Goal: Transaction & Acquisition: Purchase product/service

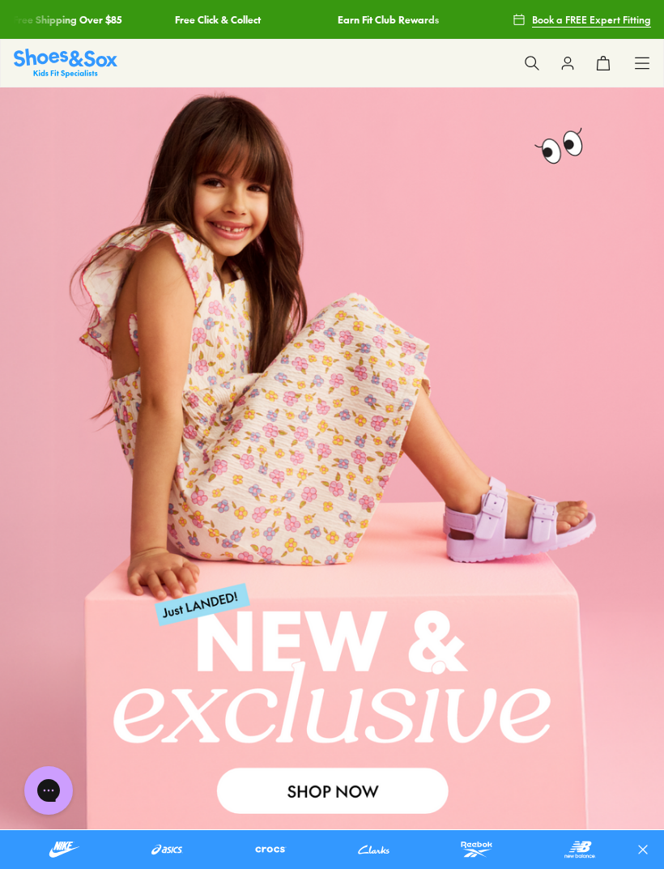
click at [562, 61] on icon at bounding box center [568, 63] width 16 height 16
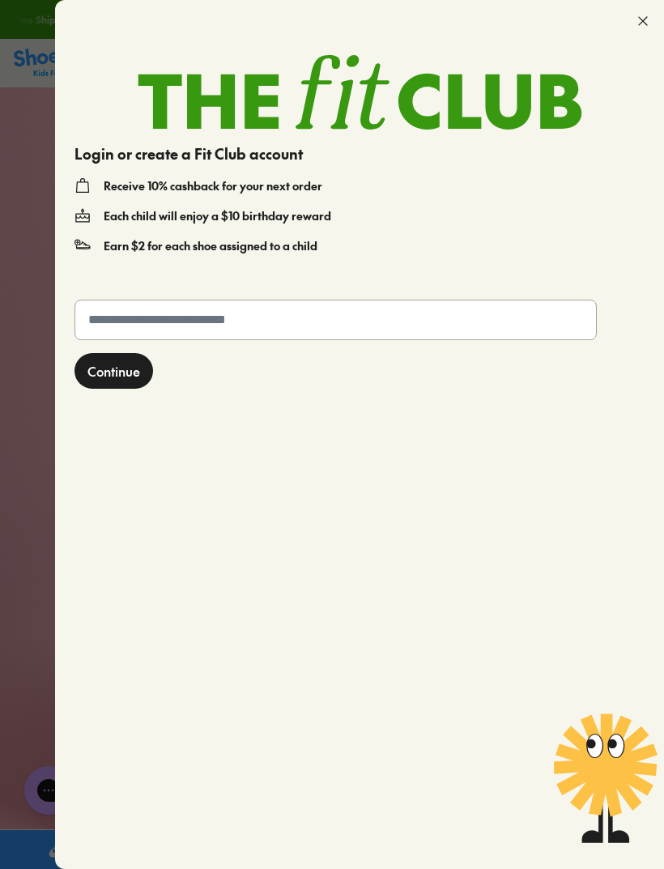
click at [458, 311] on input "text" at bounding box center [335, 319] width 521 height 39
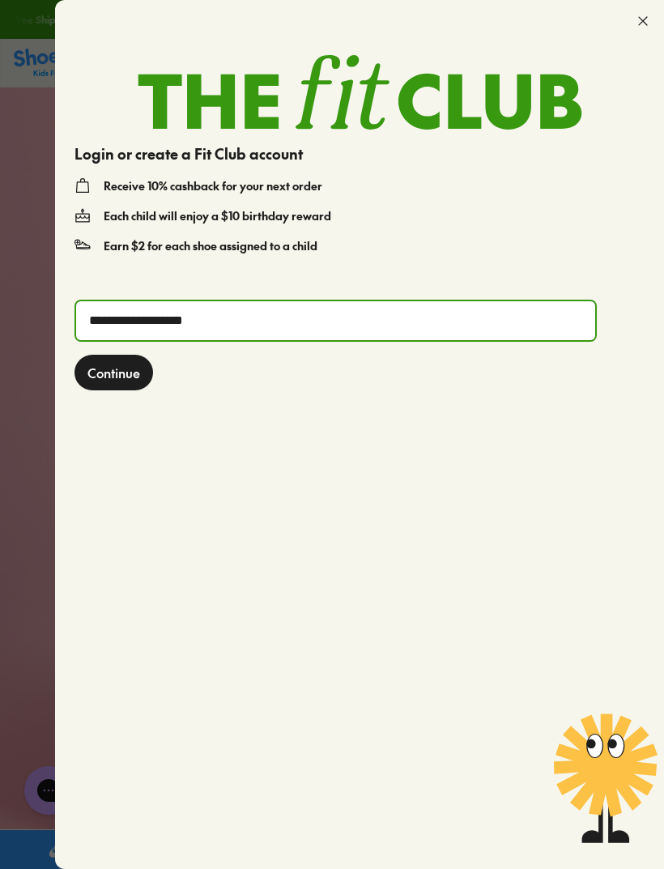
type input "**********"
click at [109, 368] on span "Continue" at bounding box center [113, 372] width 53 height 19
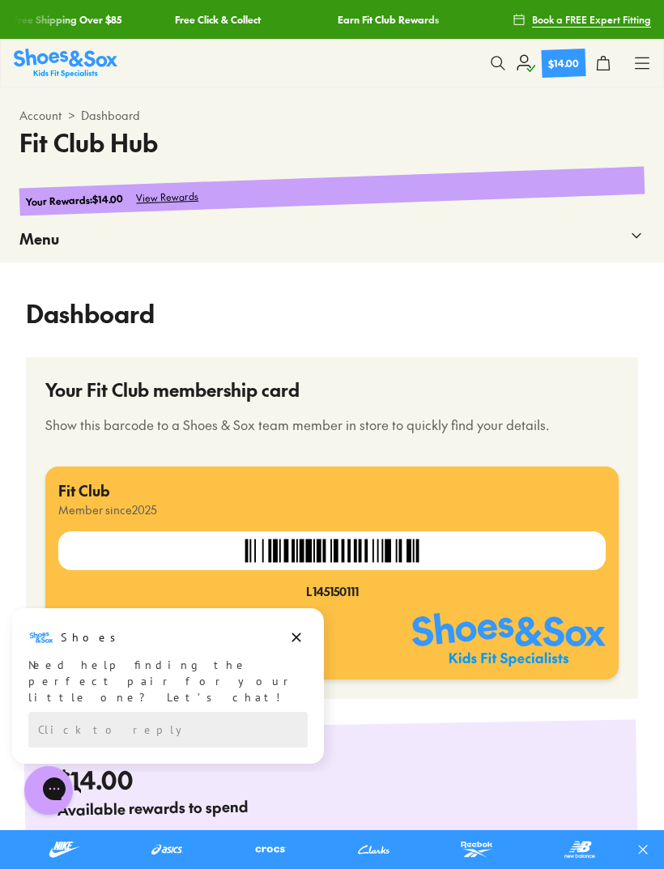
click at [502, 72] on button at bounding box center [498, 63] width 36 height 36
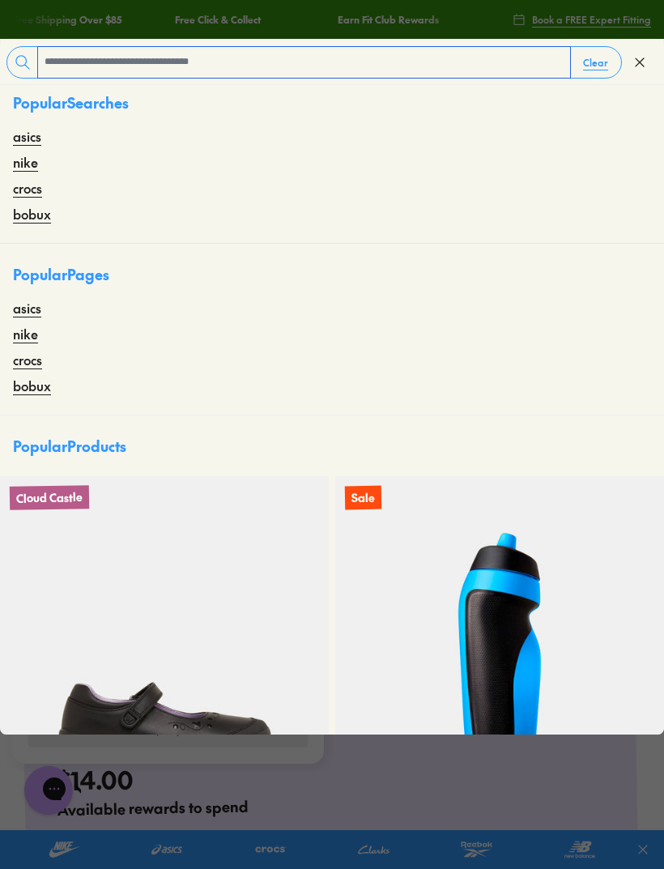
click at [258, 56] on input "text" at bounding box center [304, 62] width 532 height 31
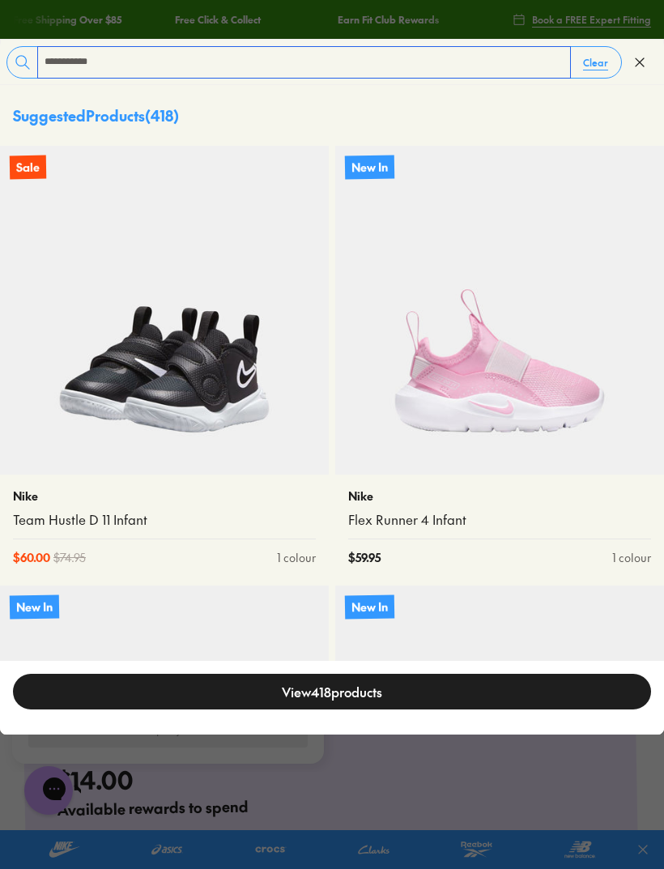
type input "**********"
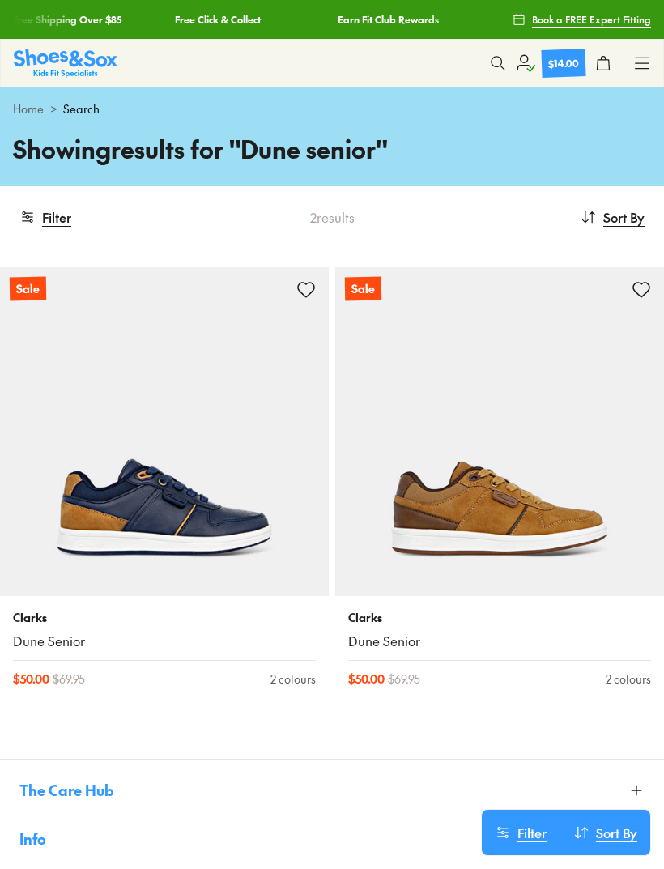
click at [451, 464] on img at bounding box center [499, 431] width 329 height 329
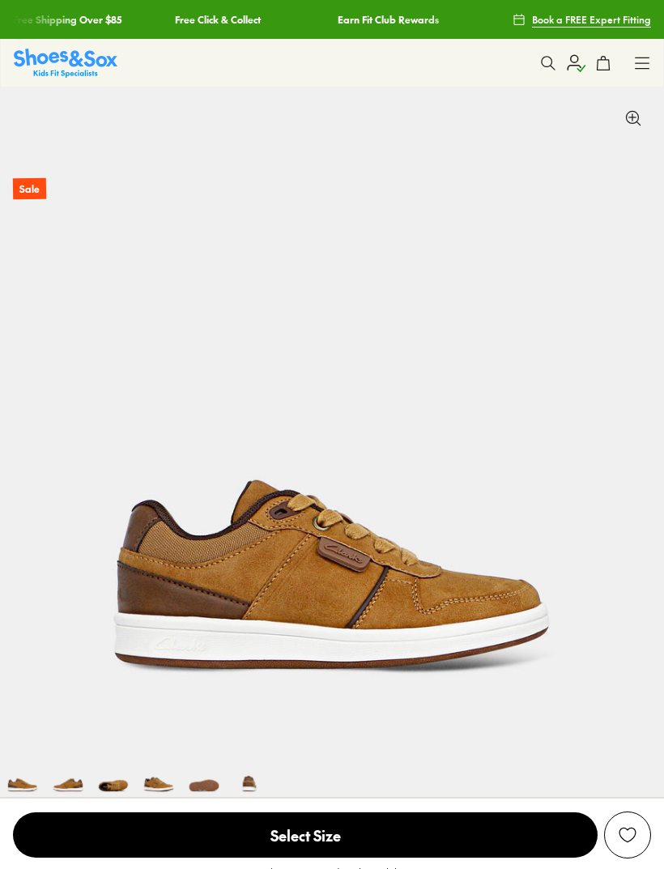
select select "*"
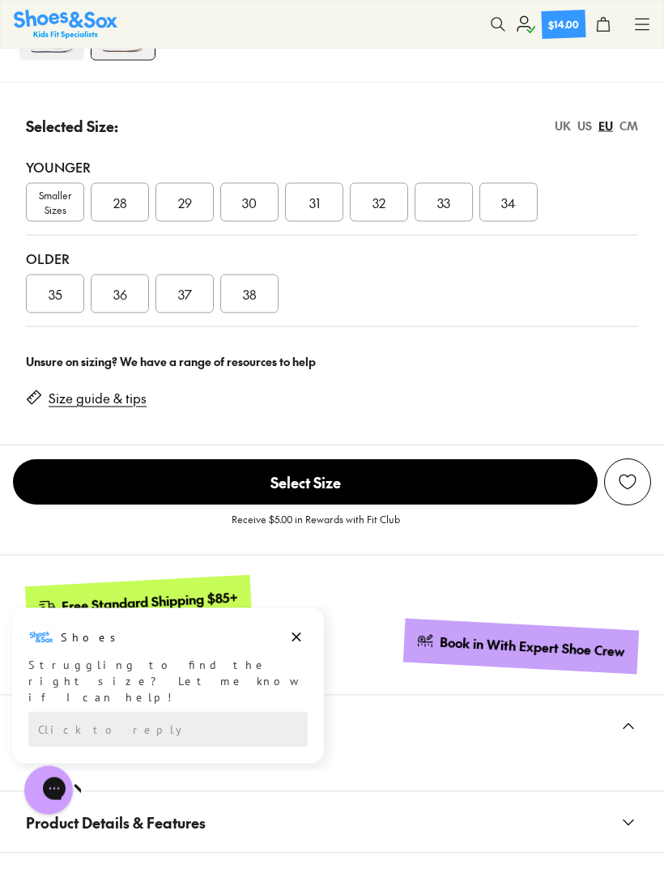
scroll to position [972, 0]
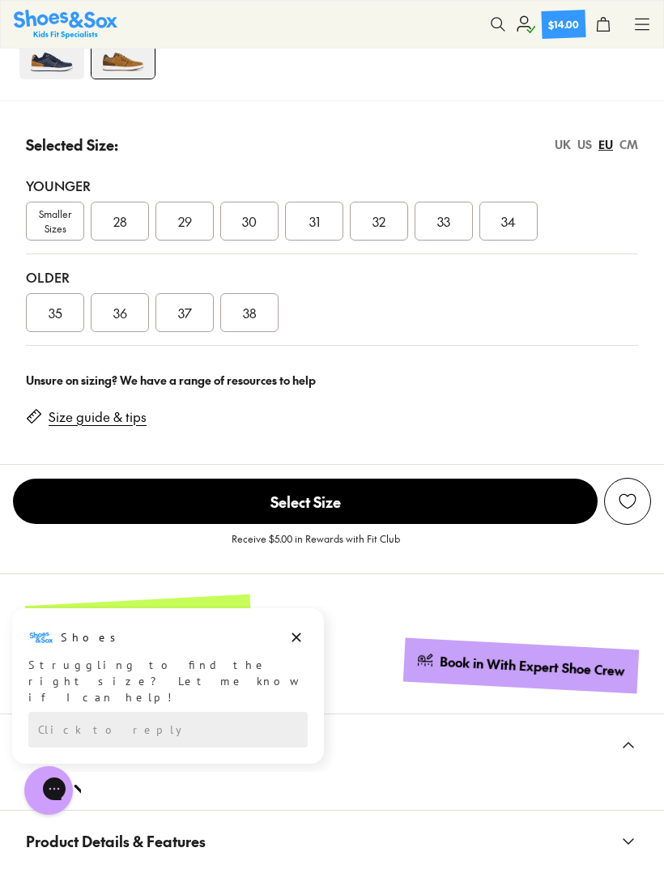
click at [100, 408] on link "Size guide & tips" at bounding box center [98, 417] width 98 height 18
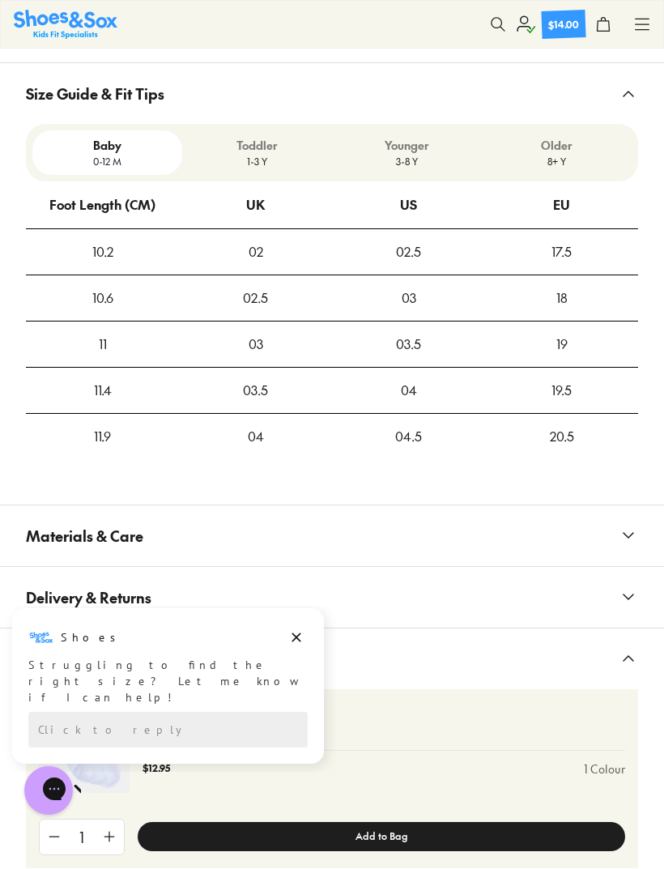
scroll to position [1782, 0]
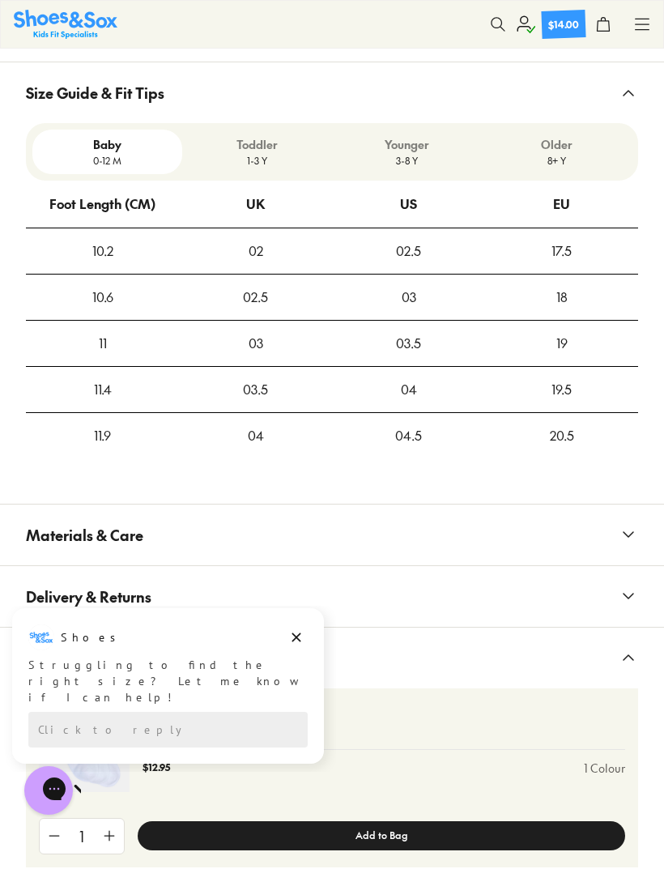
click at [563, 160] on p "8+ Y" at bounding box center [556, 160] width 137 height 15
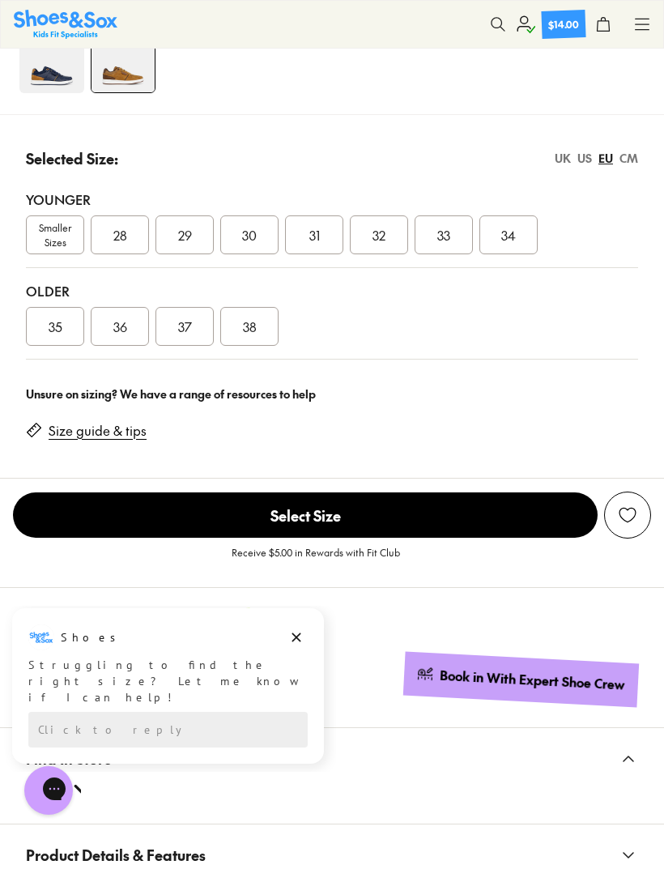
scroll to position [956, 0]
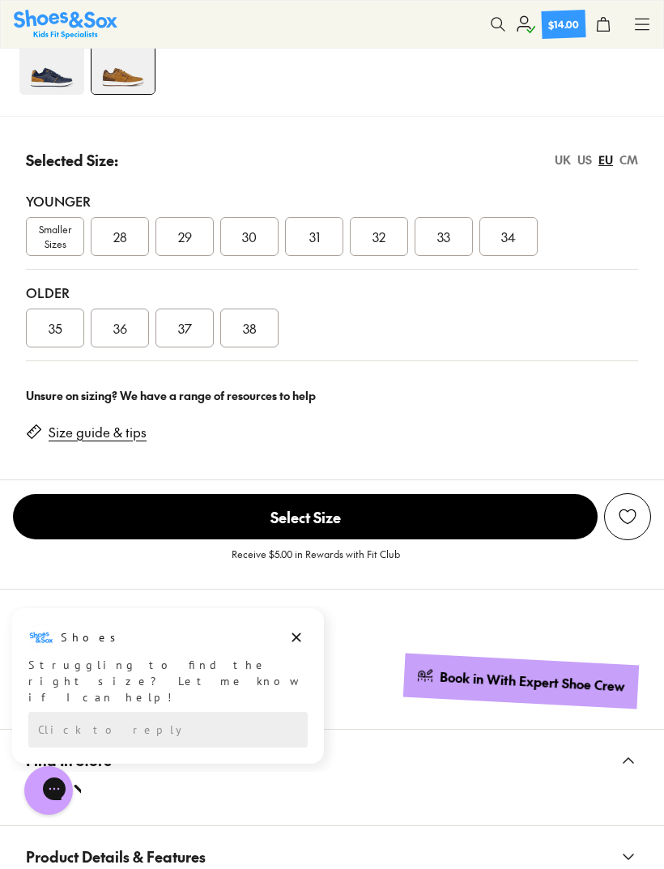
click at [182, 326] on span "37" at bounding box center [185, 327] width 14 height 19
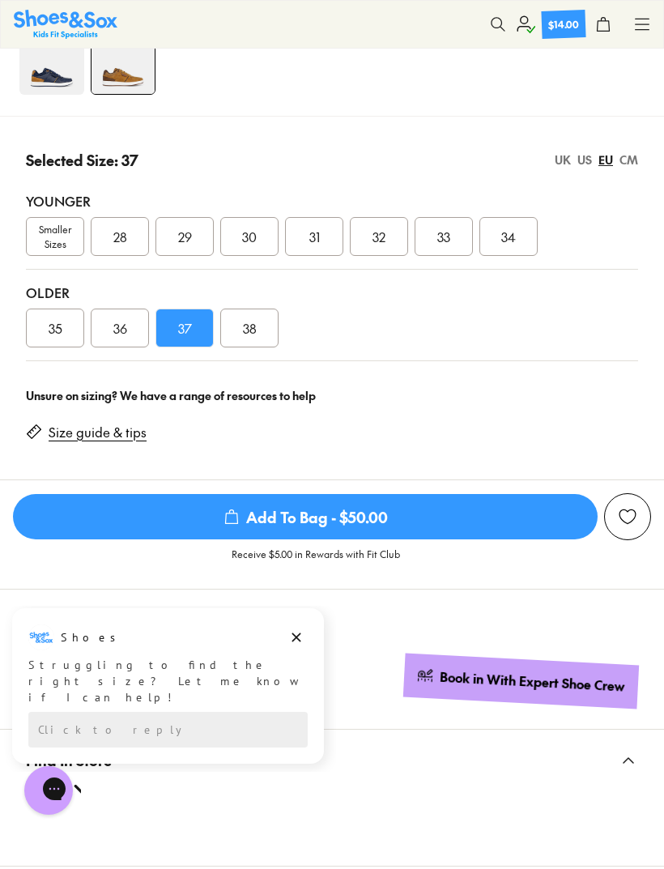
click at [381, 507] on span "Add To Bag - $50.00" at bounding box center [305, 516] width 585 height 45
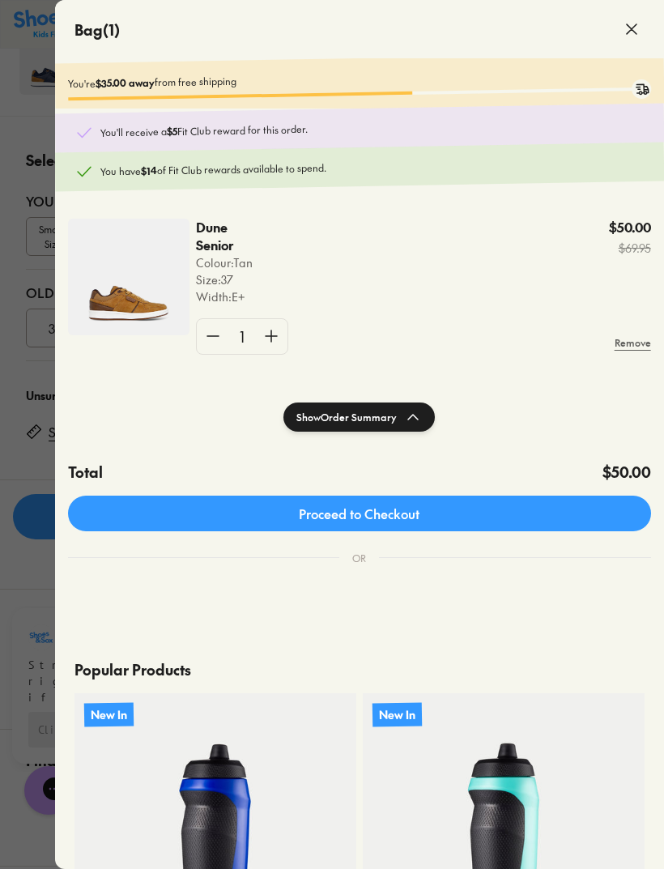
click at [628, 27] on icon at bounding box center [631, 28] width 19 height 19
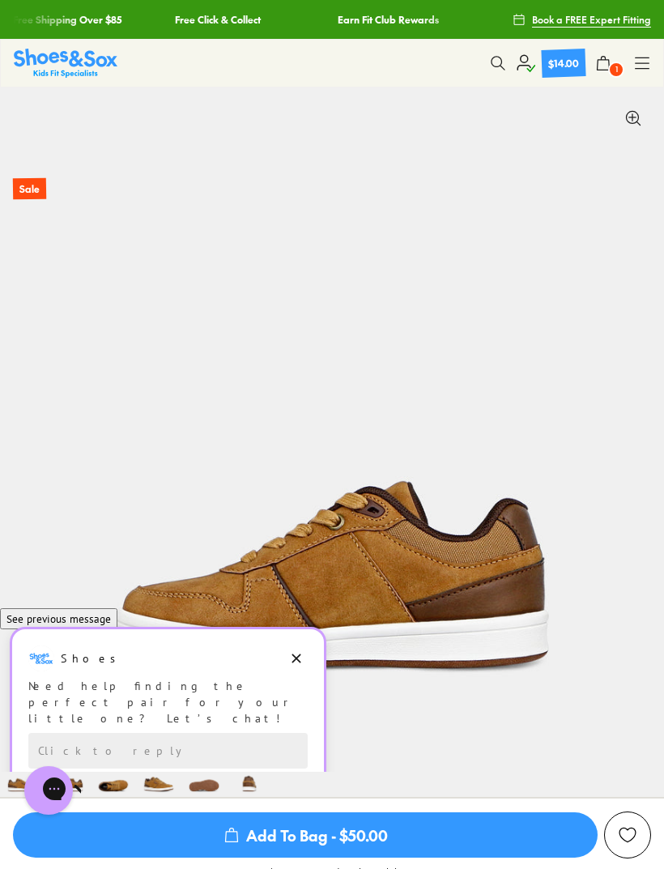
click at [496, 55] on icon at bounding box center [498, 63] width 16 height 16
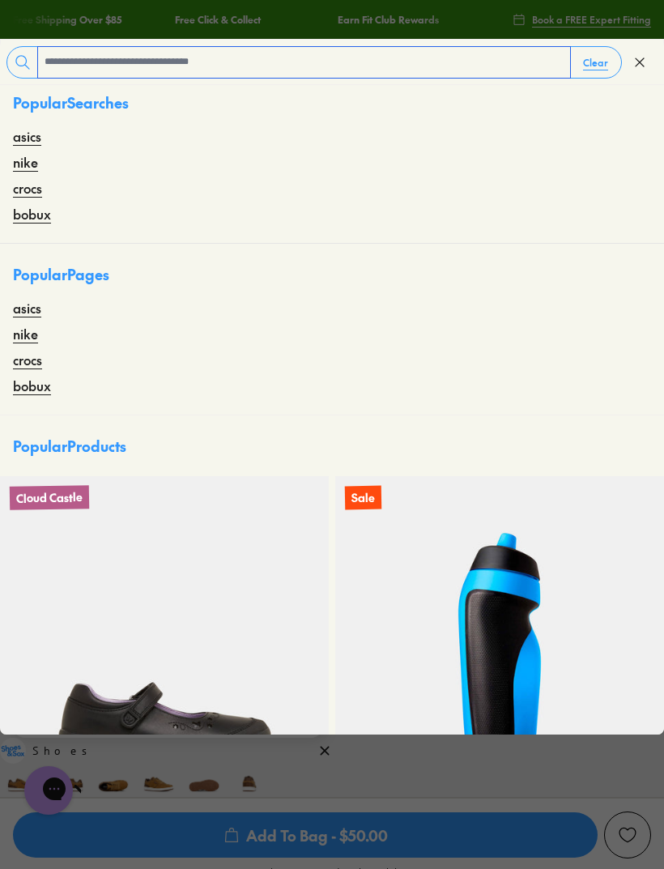
click at [135, 62] on input "text" at bounding box center [304, 62] width 532 height 31
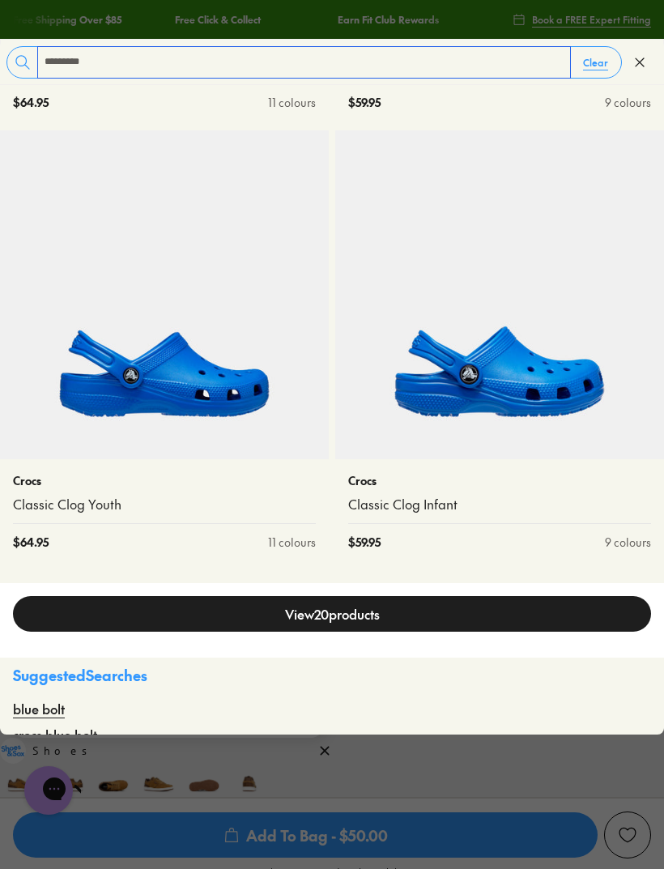
scroll to position [456, 0]
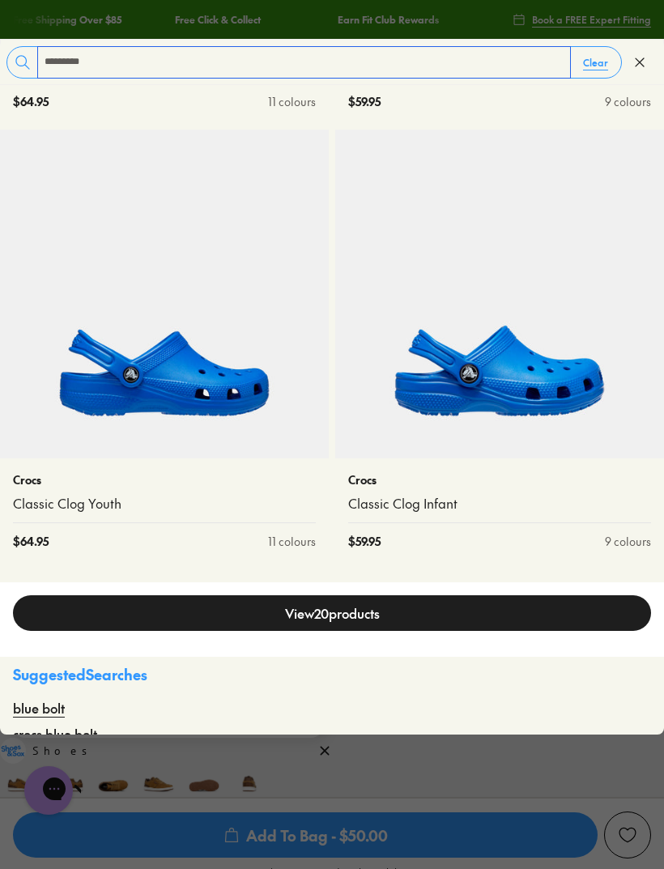
type input "*********"
click at [128, 400] on img at bounding box center [164, 294] width 329 height 329
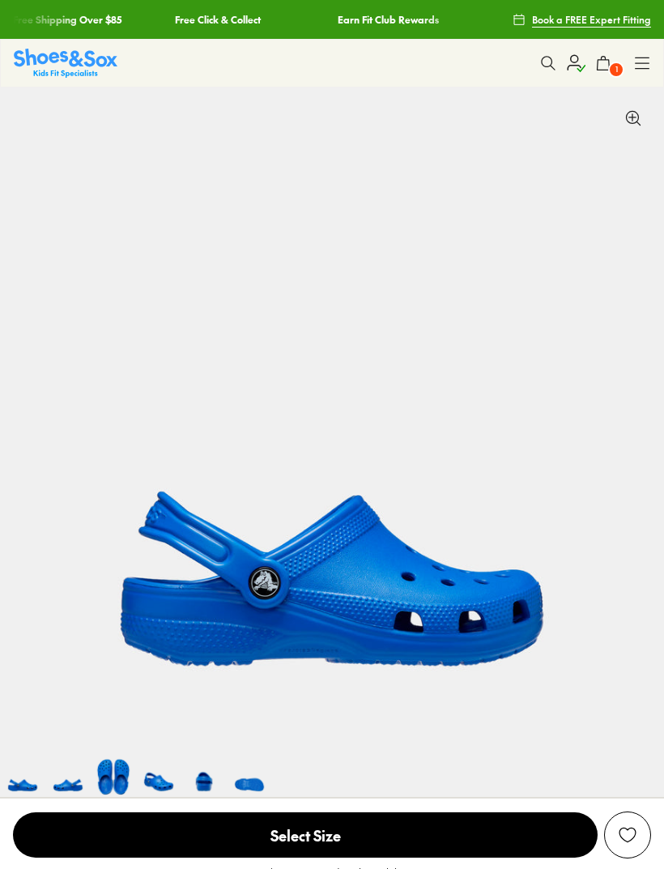
select select "*"
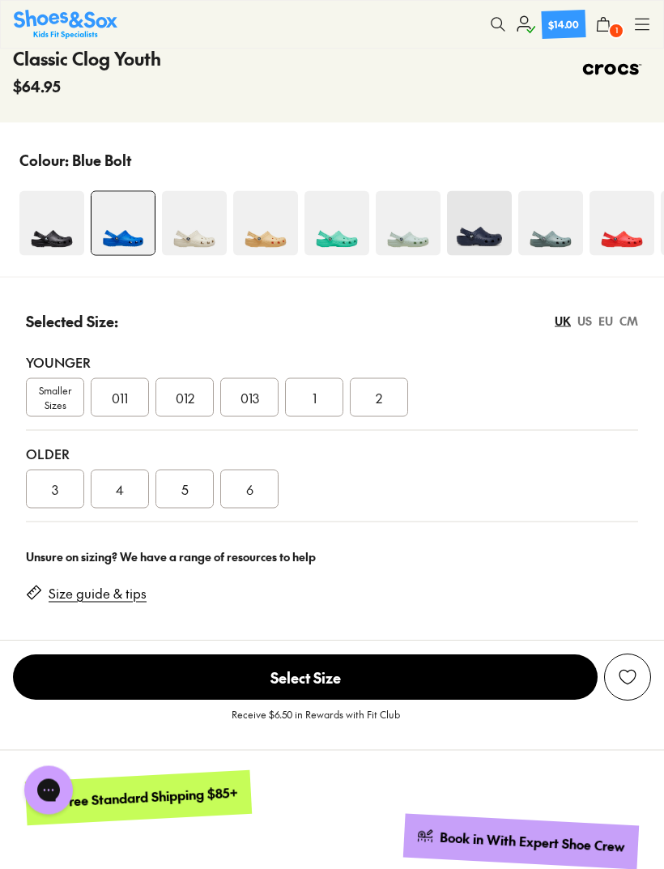
scroll to position [801, 0]
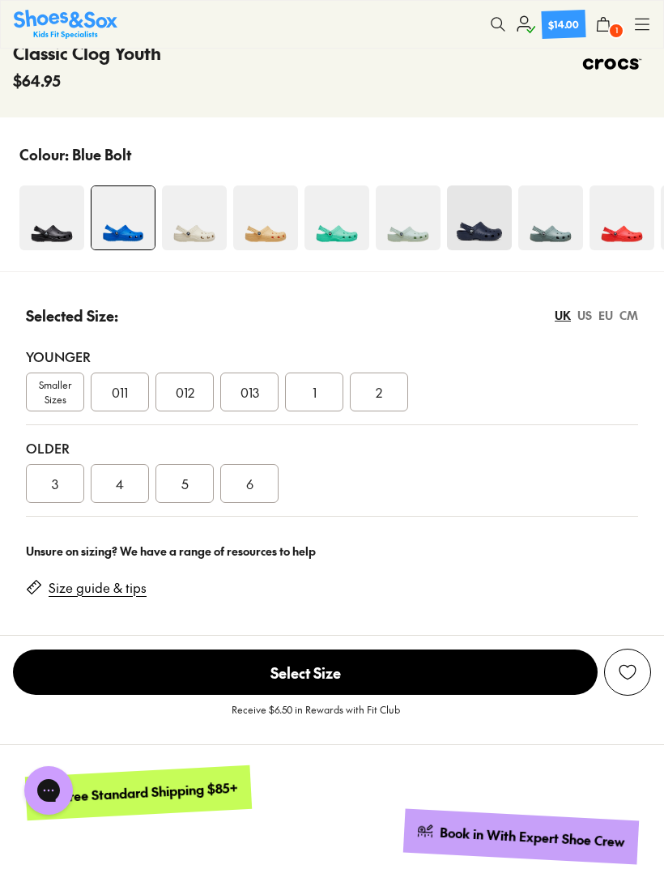
click at [179, 484] on div "5" at bounding box center [184, 483] width 58 height 39
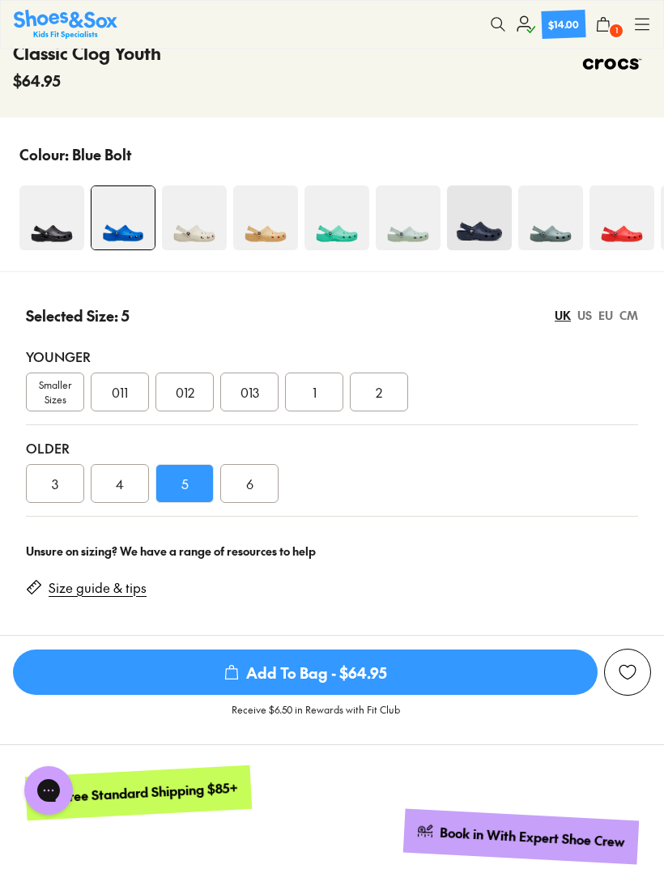
click at [237, 671] on icon "submit" at bounding box center [232, 672] width 16 height 16
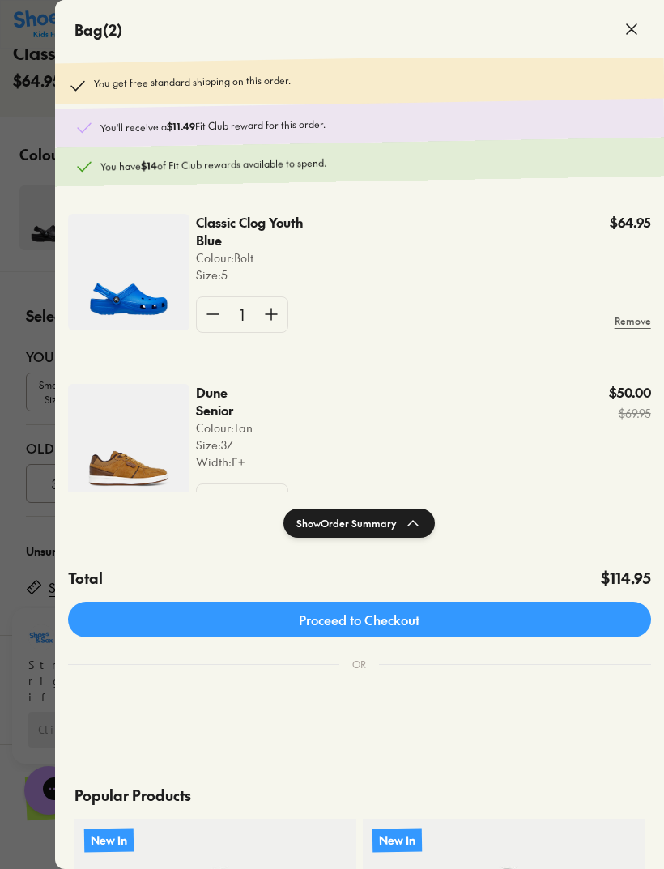
click at [33, 641] on div at bounding box center [332, 434] width 664 height 869
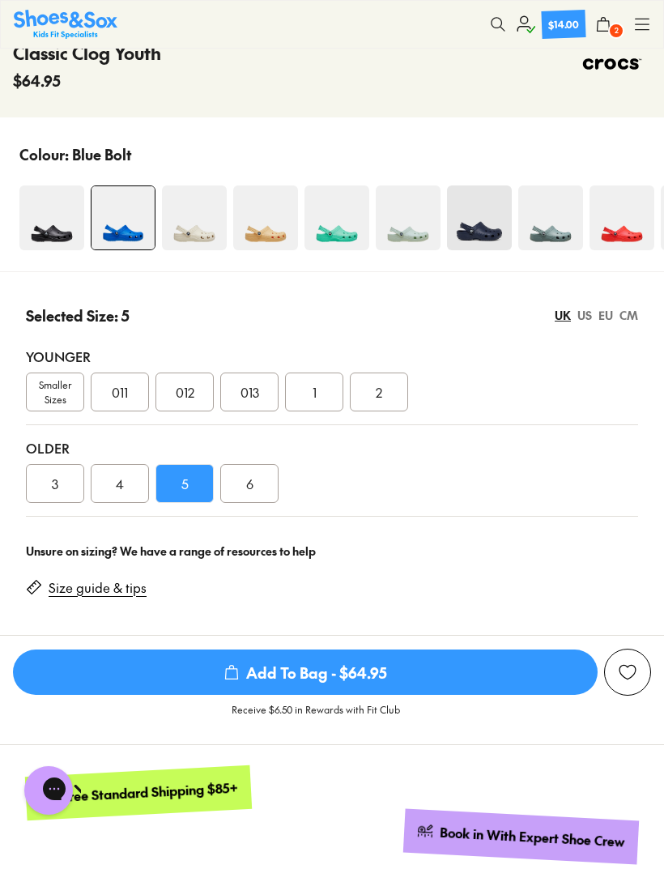
click at [296, 679] on span "Add To Bag - $64.95" at bounding box center [305, 671] width 585 height 45
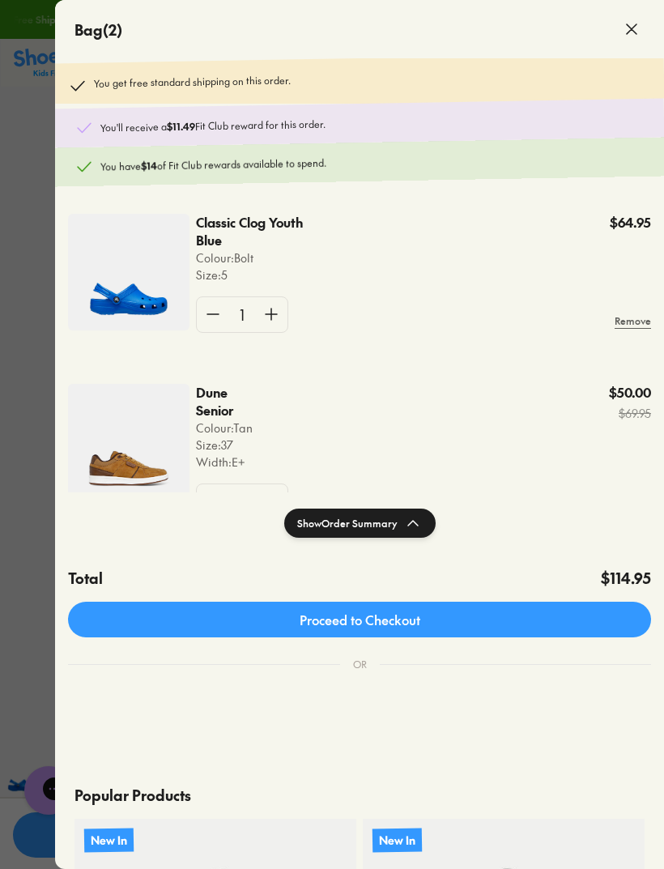
click at [198, 606] on link "Proceed to Checkout" at bounding box center [359, 620] width 583 height 36
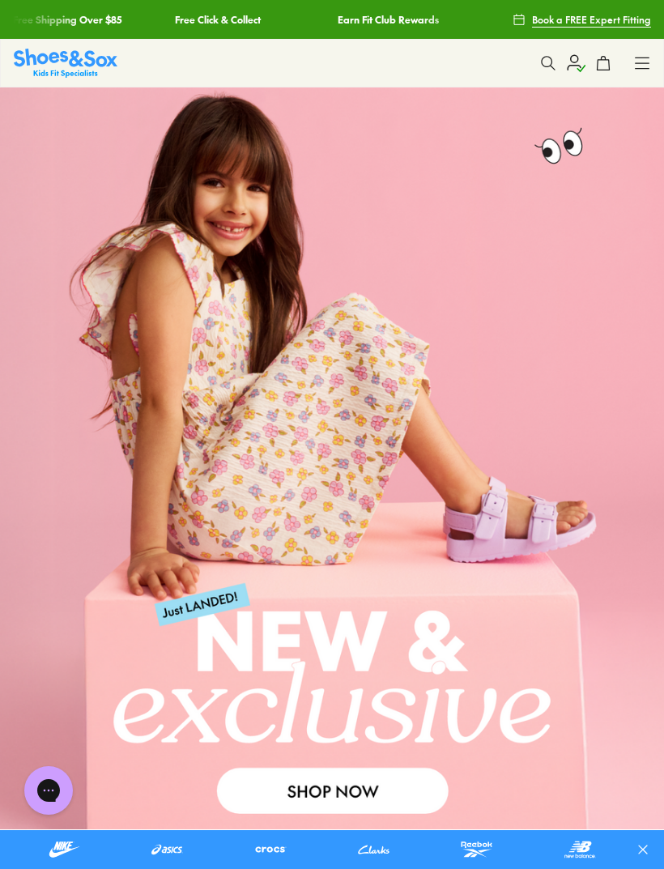
click at [575, 61] on icon at bounding box center [575, 62] width 19 height 19
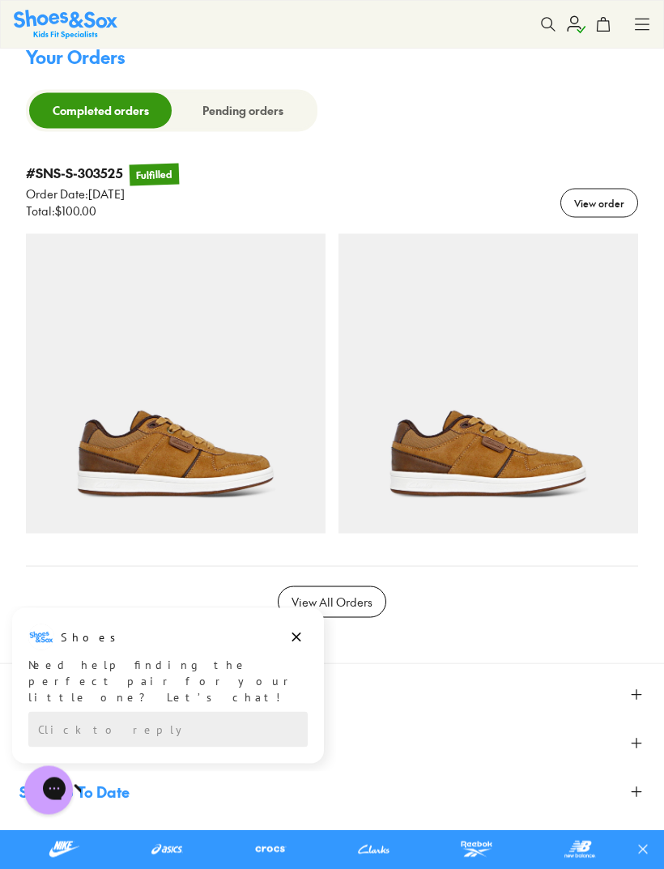
scroll to position [1357, 0]
click at [594, 191] on div "View order" at bounding box center [599, 203] width 78 height 29
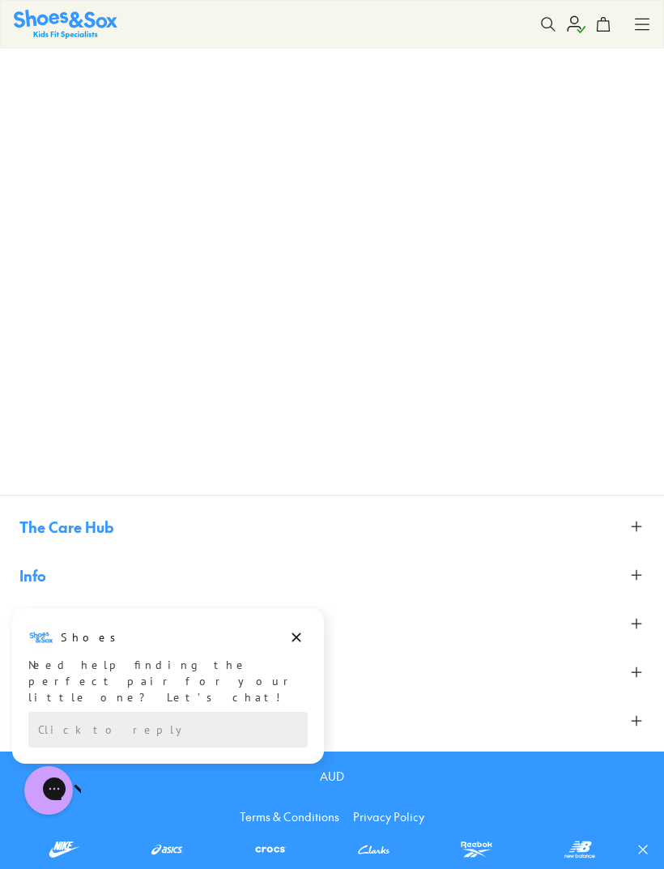
scroll to position [87, 0]
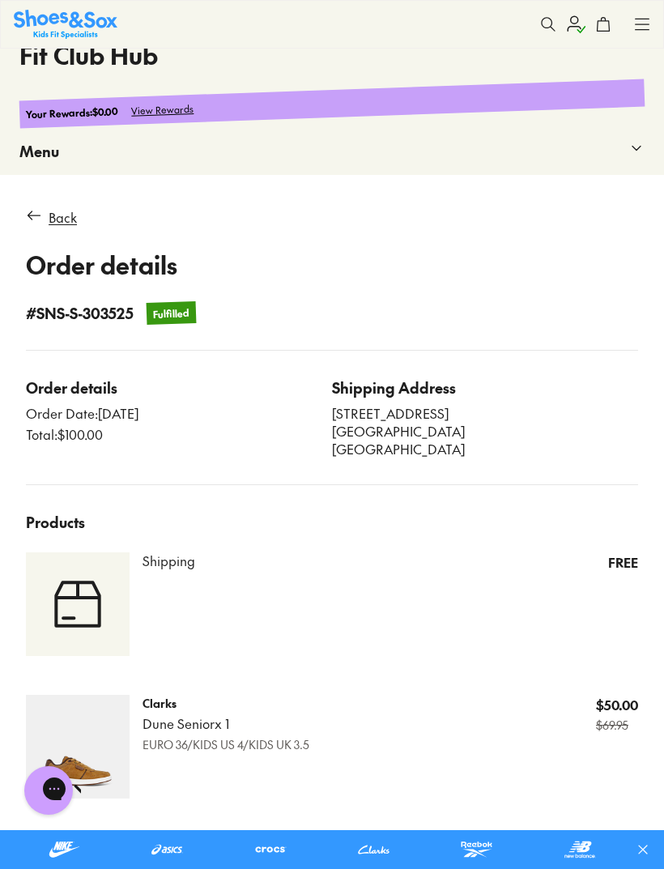
click at [299, 685] on div "Products Shipping FREE Clarks Dune Senior x 1 EURO 36/KIDS US 4/KIDS UK 3.5 $50…" at bounding box center [332, 735] width 612 height 449
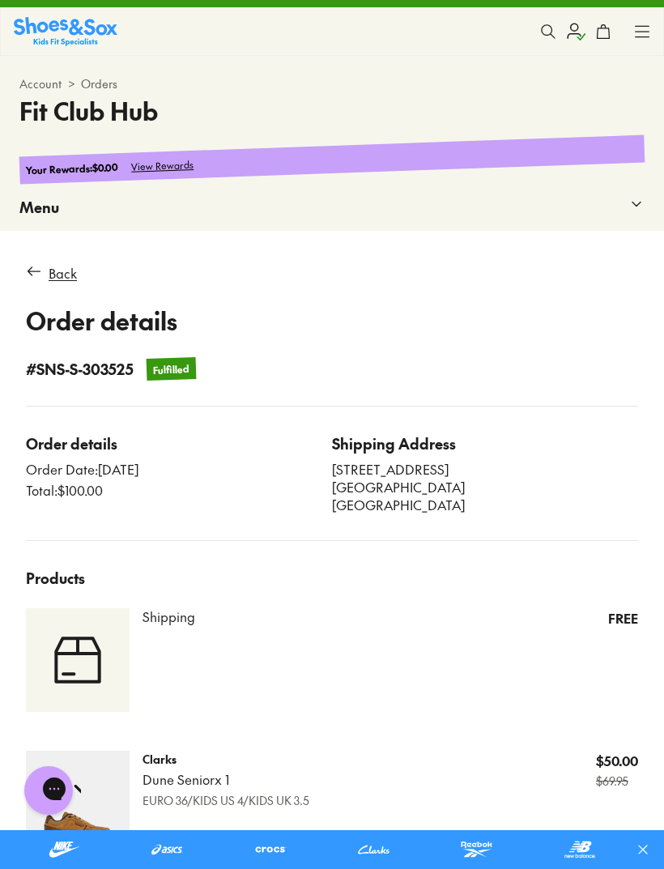
scroll to position [0, 0]
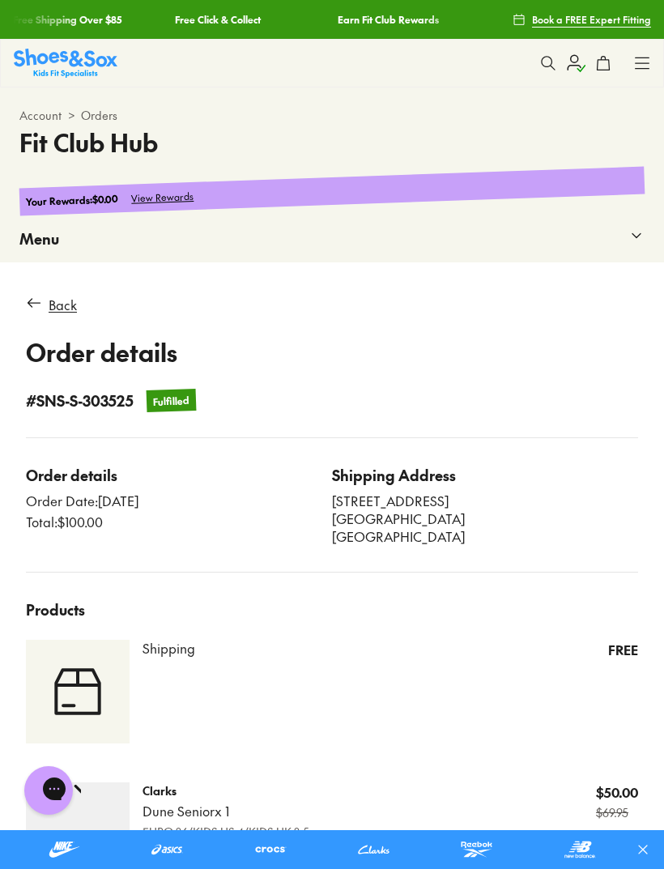
click at [66, 304] on div "Back" at bounding box center [63, 304] width 28 height 19
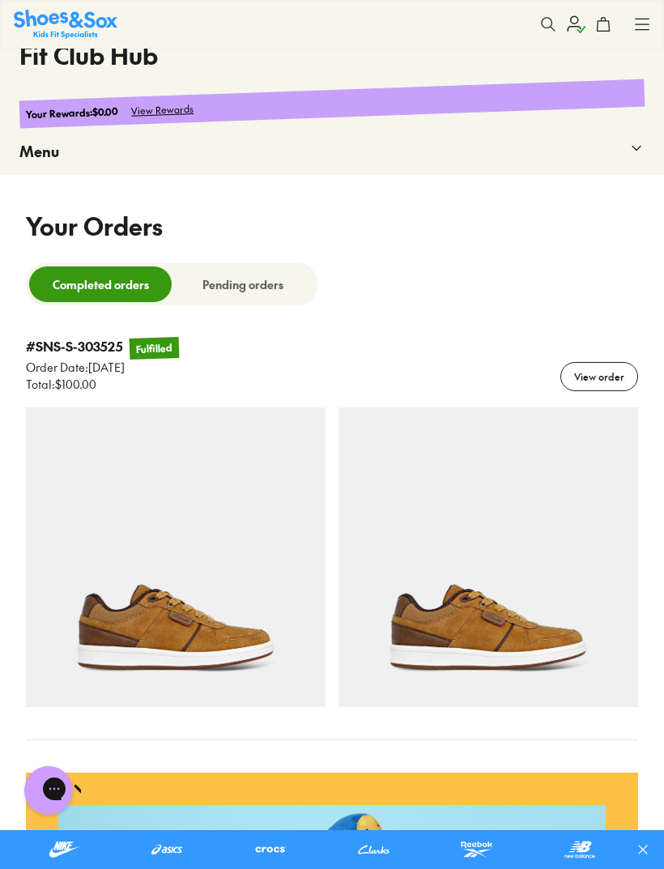
select select
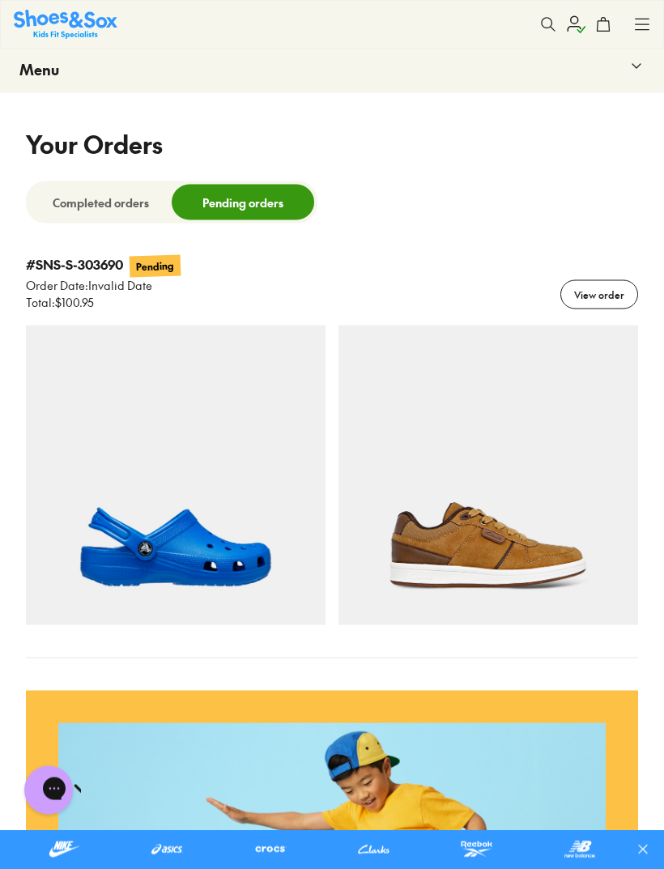
scroll to position [173, 0]
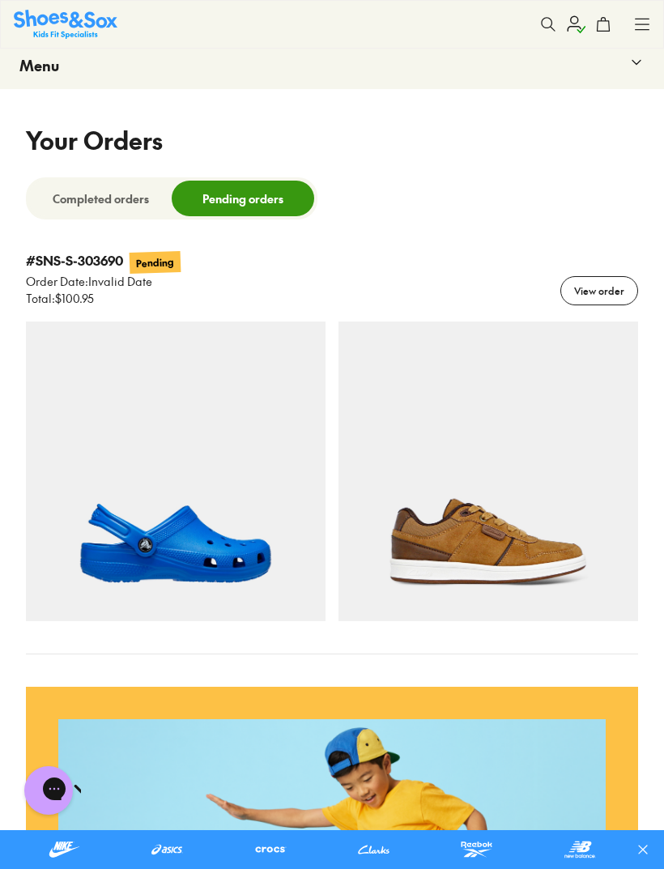
click at [600, 293] on div "View order" at bounding box center [599, 290] width 78 height 29
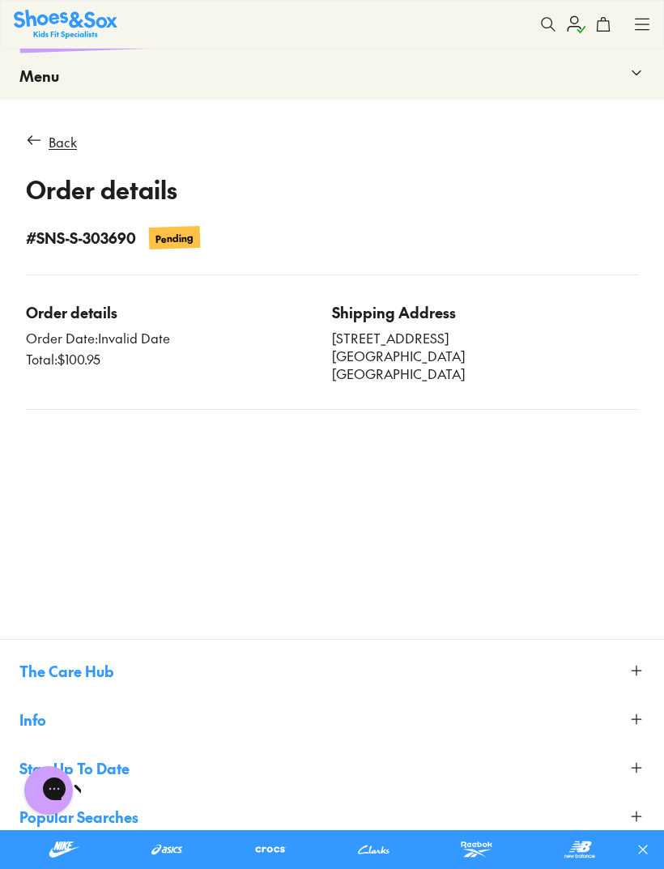
scroll to position [255, 0]
